Goal: Book appointment/travel/reservation

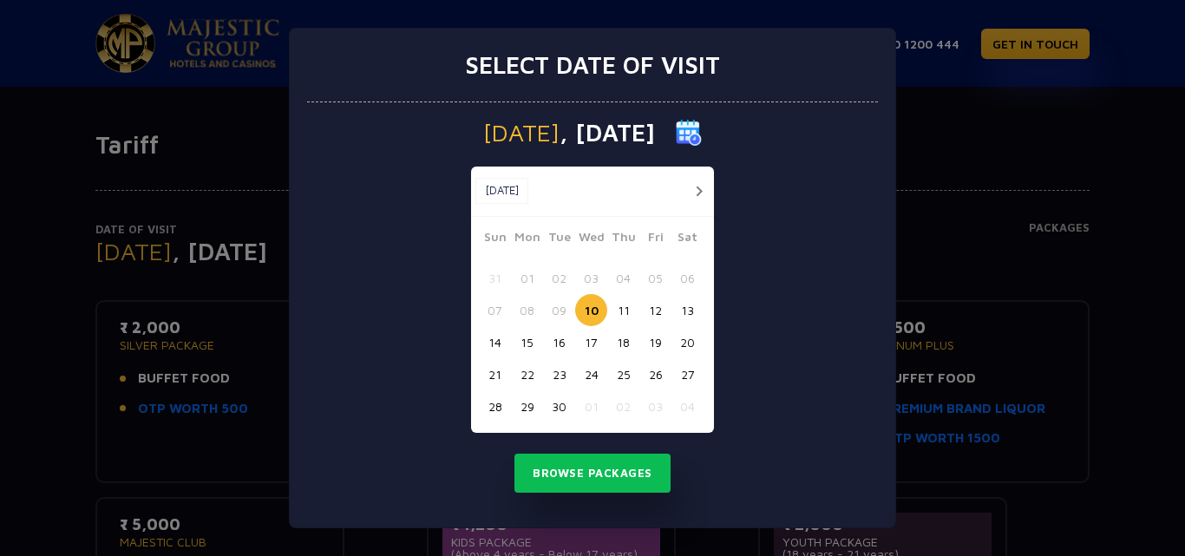
click at [704, 194] on button "button" at bounding box center [699, 192] width 22 height 22
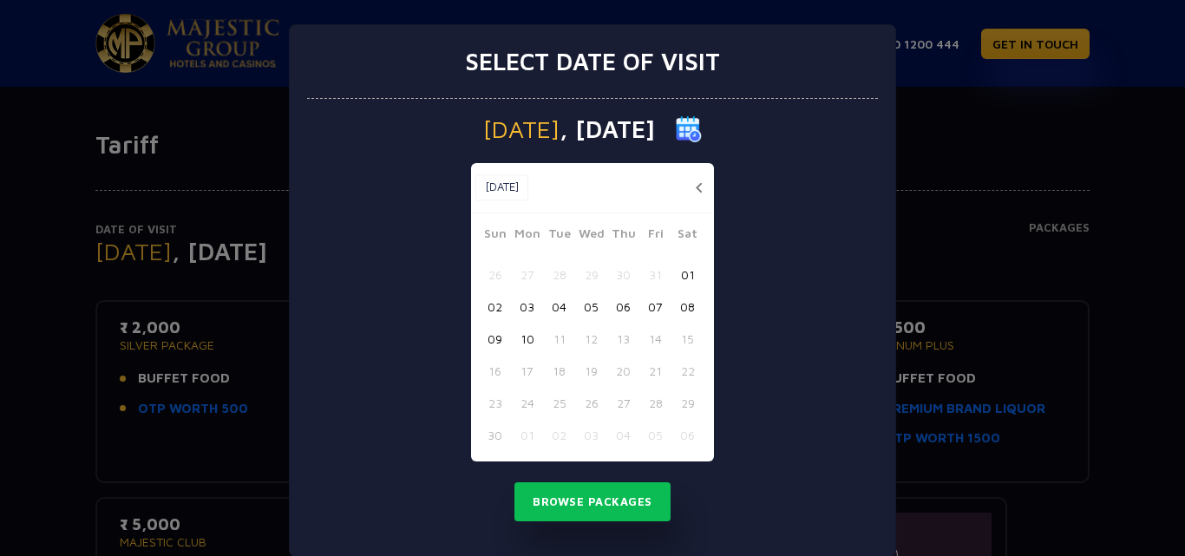
click at [697, 187] on button "button" at bounding box center [699, 188] width 22 height 22
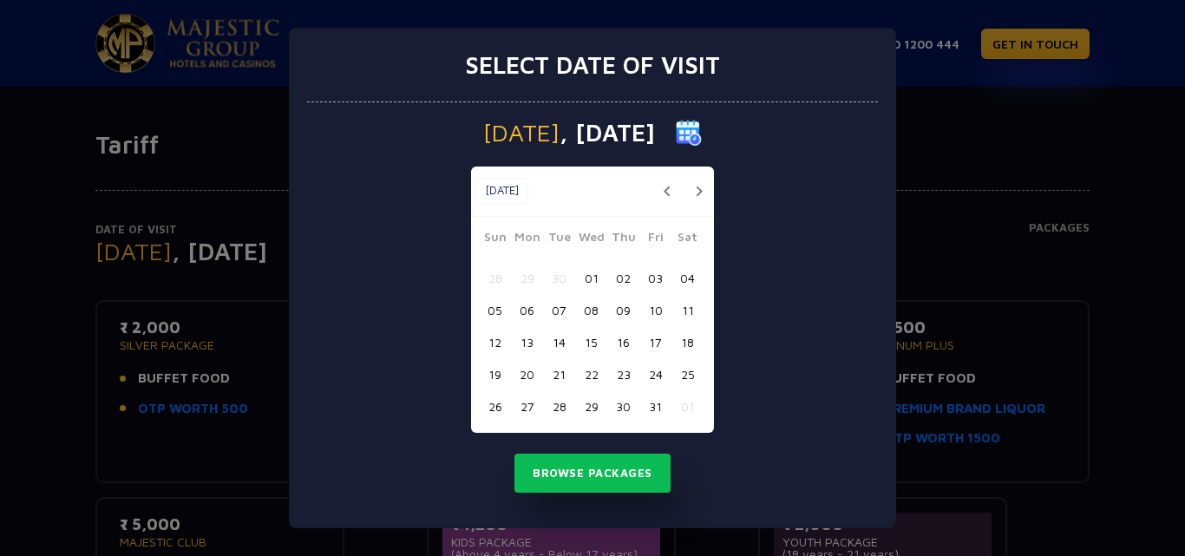
click at [700, 188] on button "button" at bounding box center [699, 192] width 22 height 22
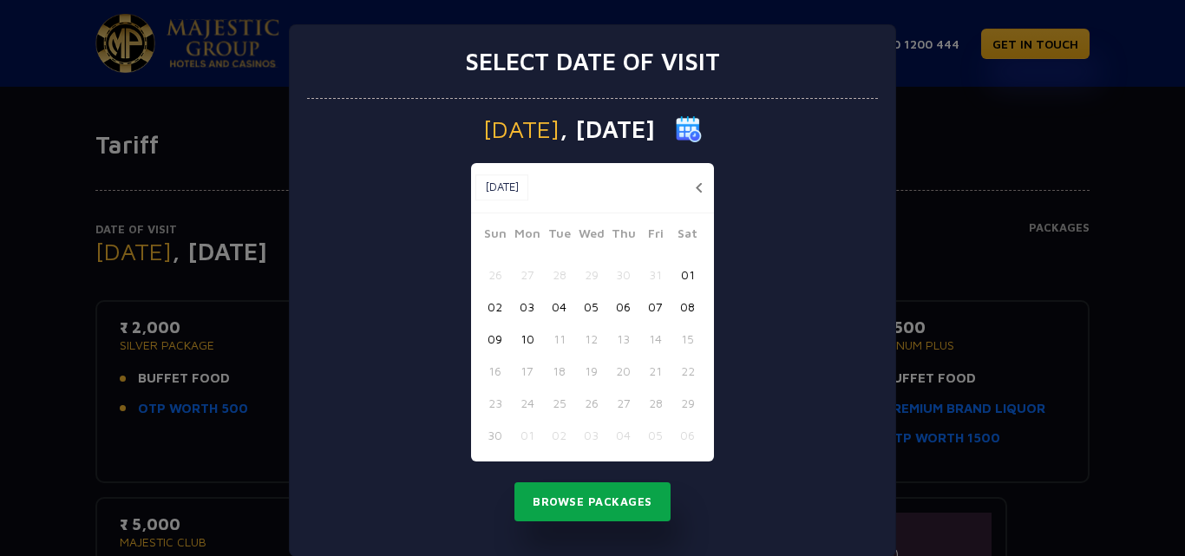
click at [577, 504] on button "Browse Packages" at bounding box center [593, 503] width 156 height 40
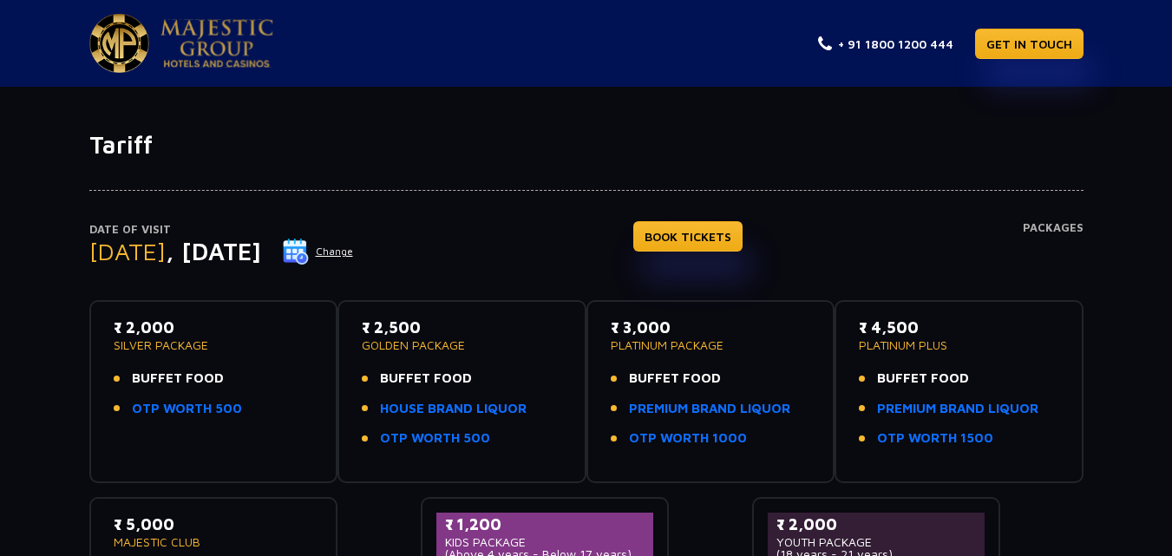
click at [354, 251] on button "Change" at bounding box center [318, 252] width 72 height 28
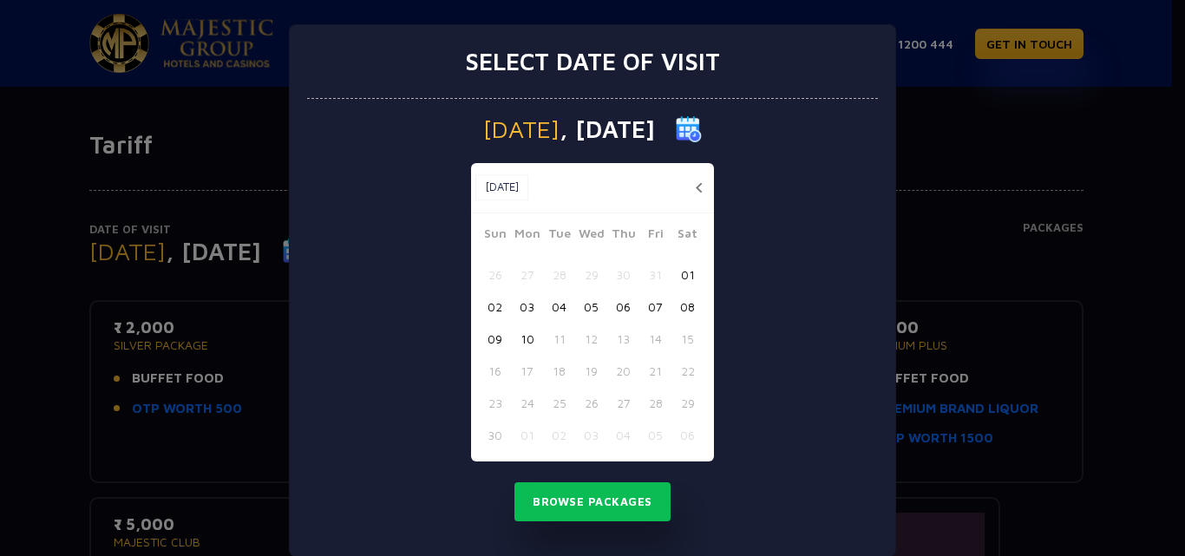
click at [702, 126] on img at bounding box center [689, 129] width 26 height 26
click at [523, 338] on button "10" at bounding box center [527, 339] width 32 height 32
click at [778, 259] on div "[DATE] [DATE] [DATE] Sun Mon Tue Wed Thu Fri Sat 26 27 28 29 30 31 01 02 03 04 …" at bounding box center [592, 328] width 571 height 458
click at [964, 317] on div "Select date of visit [DATE] [DATE] [DATE] Sun Mon Tue Wed Thu Fri Sat 26 27 28 …" at bounding box center [592, 278] width 1185 height 556
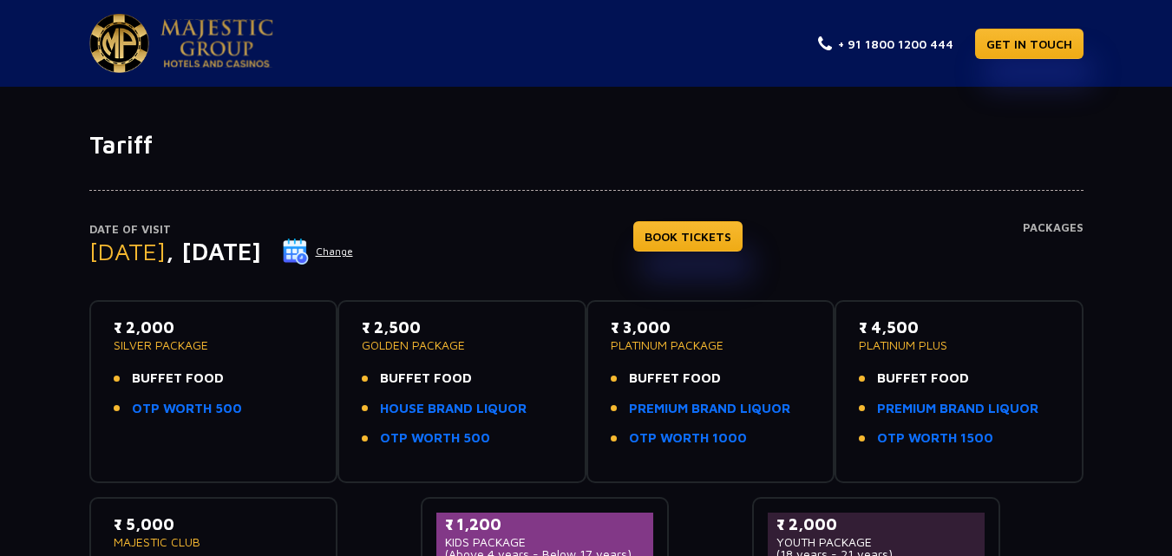
drag, startPoint x: 92, startPoint y: 248, endPoint x: 376, endPoint y: 254, distance: 283.8
click at [354, 254] on div "[DATE] Change" at bounding box center [221, 252] width 265 height 28
click at [260, 255] on span ", [DATE]" at bounding box center [213, 251] width 95 height 29
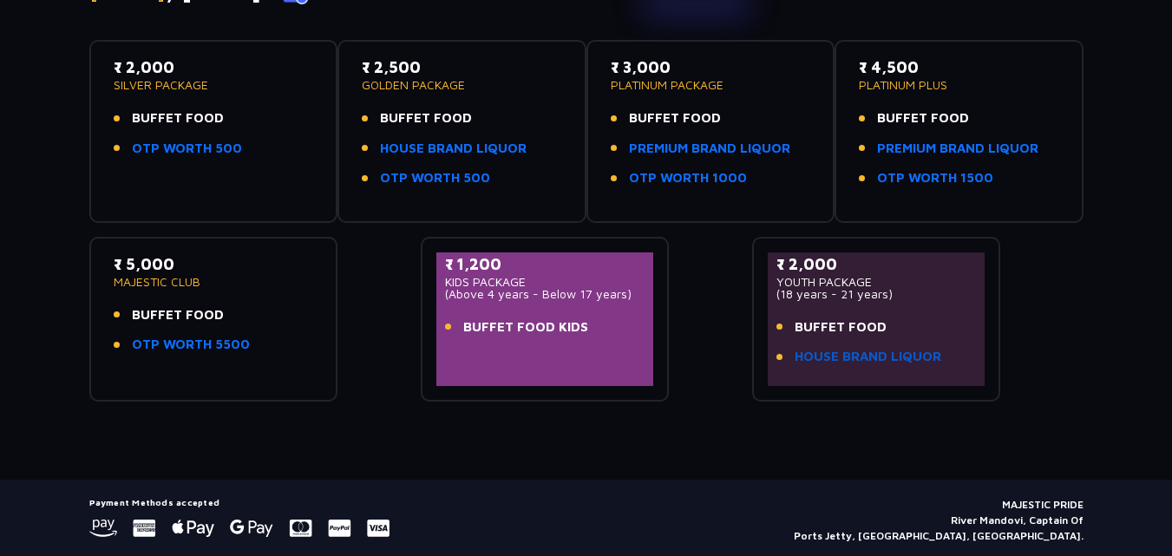
scroll to position [315, 0]
